Goal: Navigation & Orientation: Understand site structure

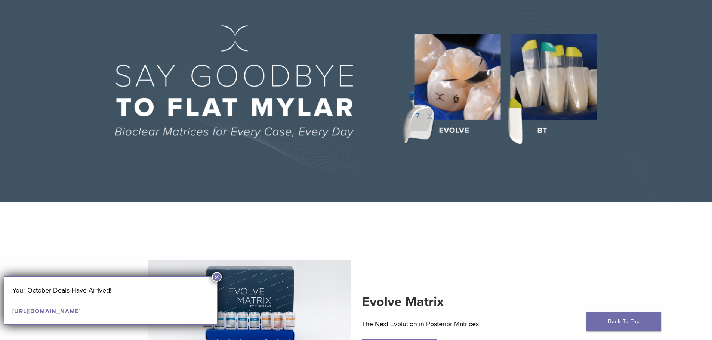
scroll to position [75, 0]
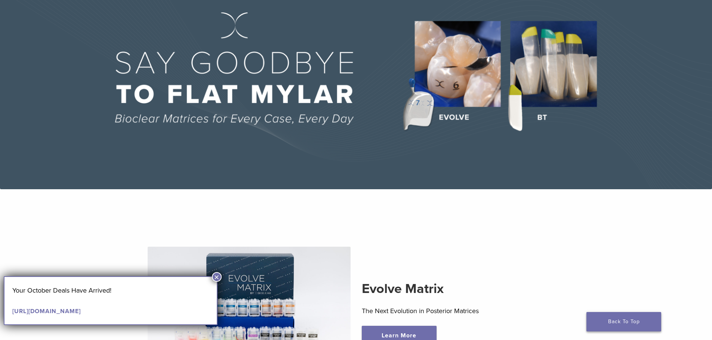
click at [630, 319] on link "Back To Top" at bounding box center [623, 321] width 75 height 19
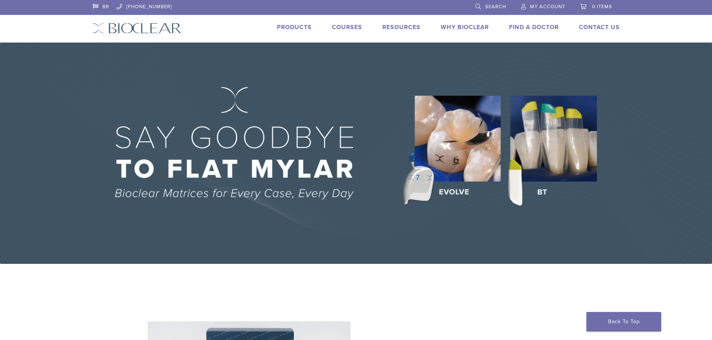
click at [453, 30] on div "Why Bioclear" at bounding box center [459, 28] width 57 height 11
click at [453, 24] on link "Why Bioclear" at bounding box center [464, 27] width 48 height 7
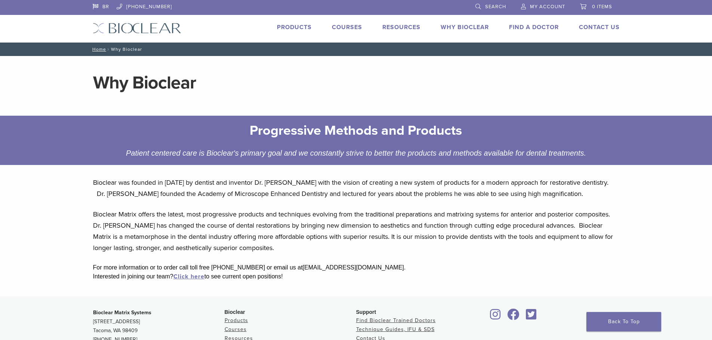
click at [521, 31] on li "Find A Doctor" at bounding box center [534, 27] width 50 height 9
click at [526, 25] on link "Find A Doctor" at bounding box center [534, 27] width 50 height 7
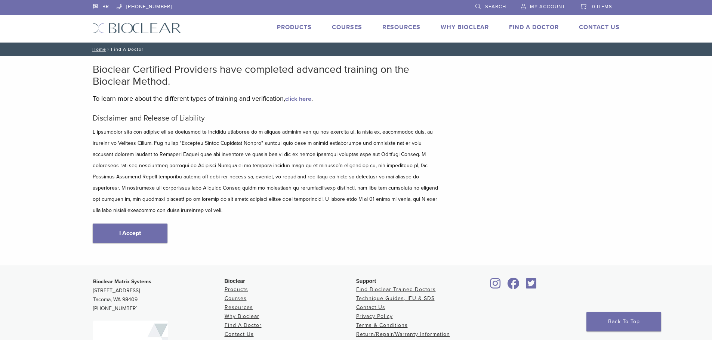
click at [537, 9] on span "My Account" at bounding box center [547, 7] width 35 height 6
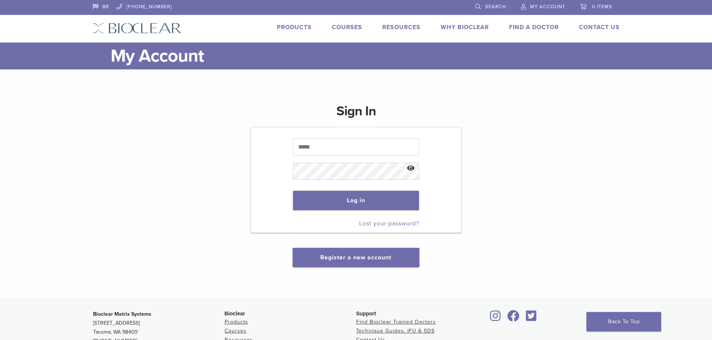
click at [595, 5] on span "0 items" at bounding box center [602, 7] width 20 height 6
click at [603, 4] on span "0 items" at bounding box center [602, 7] width 20 height 6
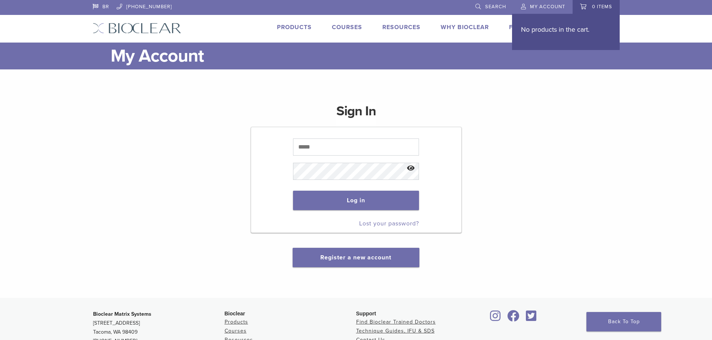
click at [601, 4] on span "0 items" at bounding box center [602, 7] width 20 height 6
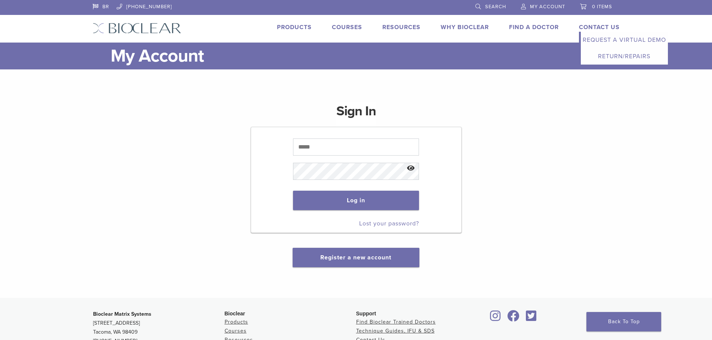
click at [598, 25] on link "Contact Us" at bounding box center [599, 27] width 41 height 7
